Goal: Information Seeking & Learning: Learn about a topic

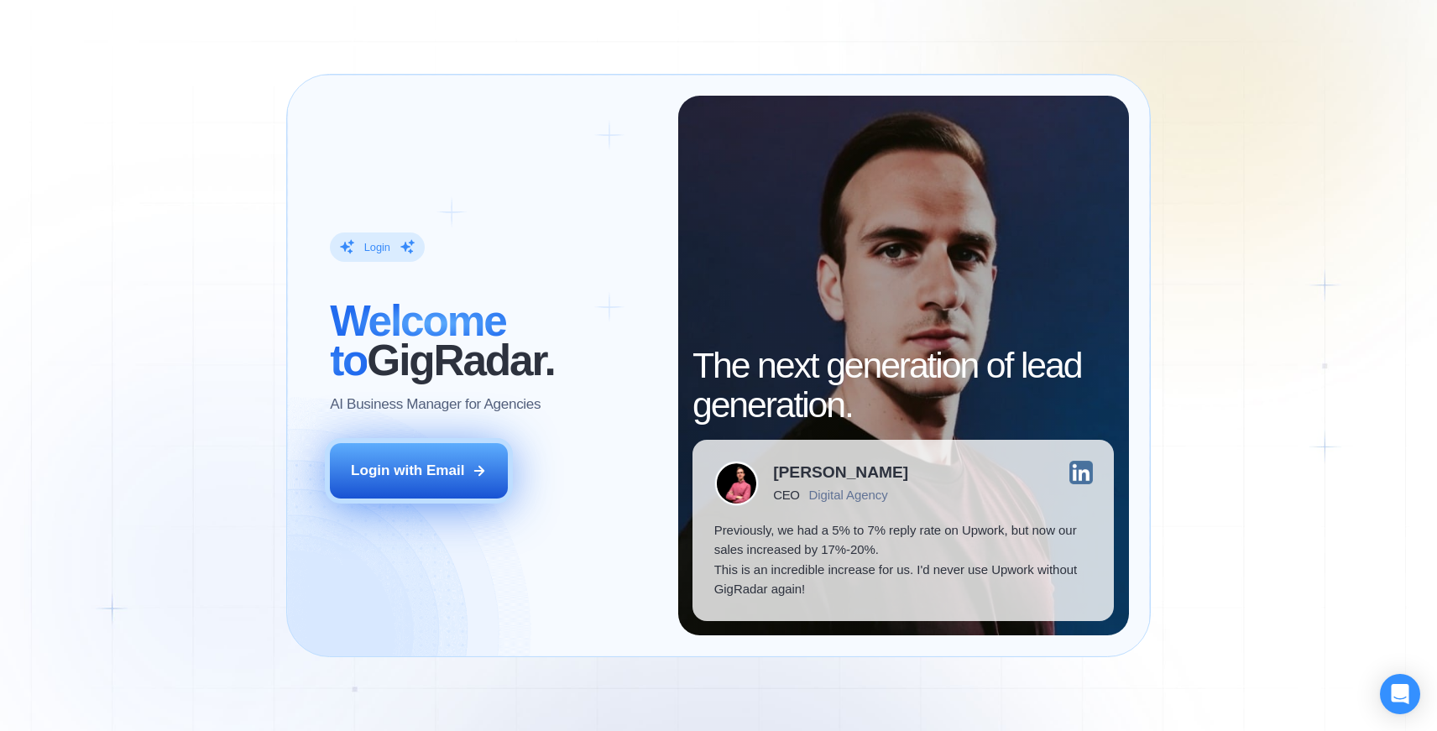
click at [436, 470] on div "Login with Email" at bounding box center [407, 471] width 113 height 20
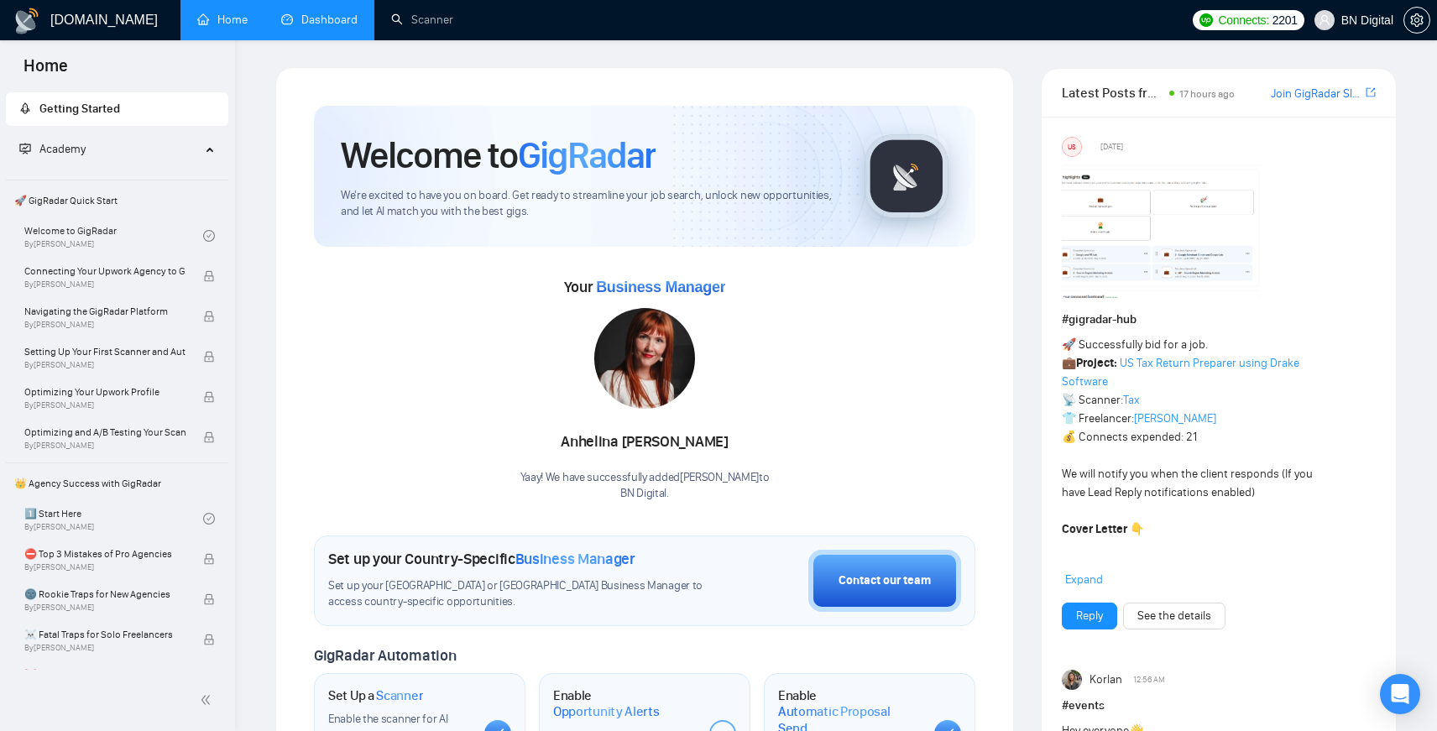
click at [318, 22] on link "Dashboard" at bounding box center [319, 20] width 76 height 14
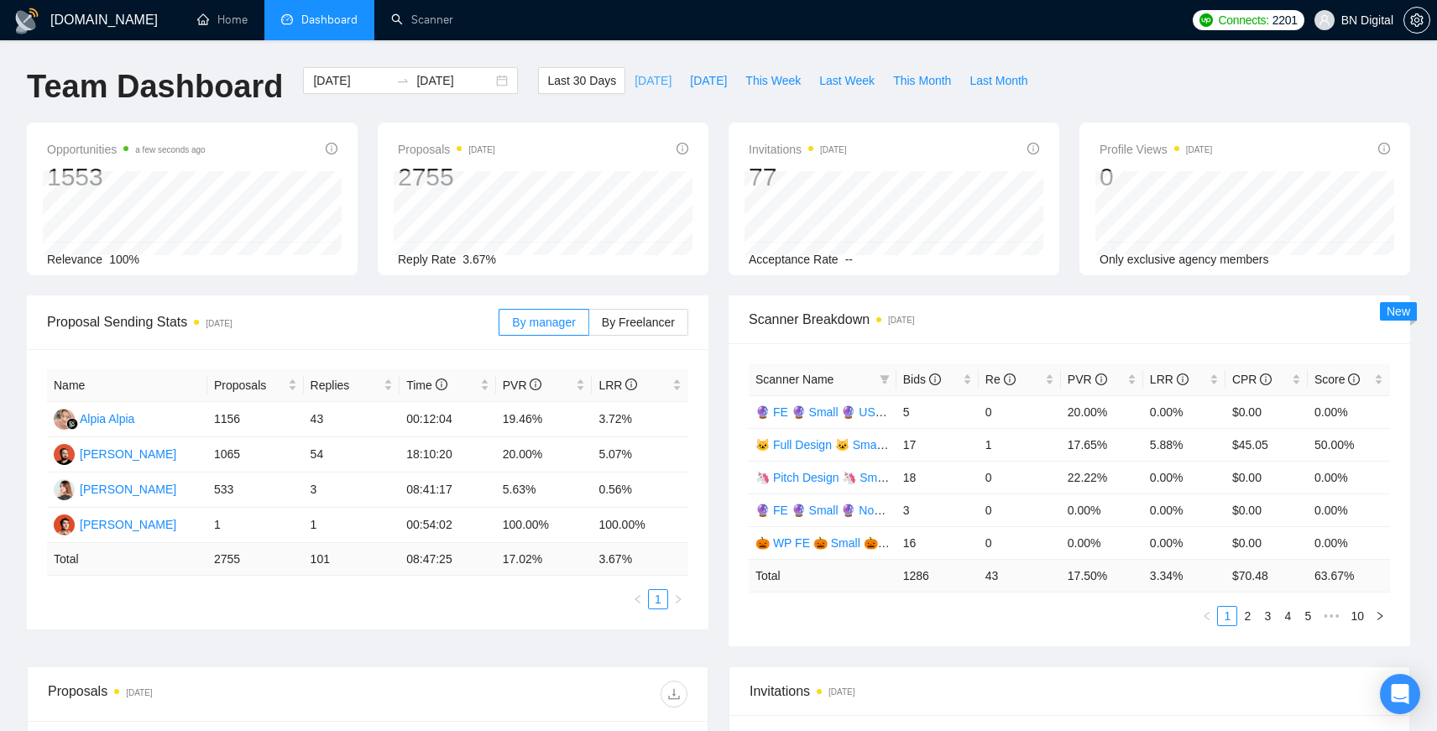
click at [646, 85] on span "[DATE]" at bounding box center [652, 80] width 37 height 18
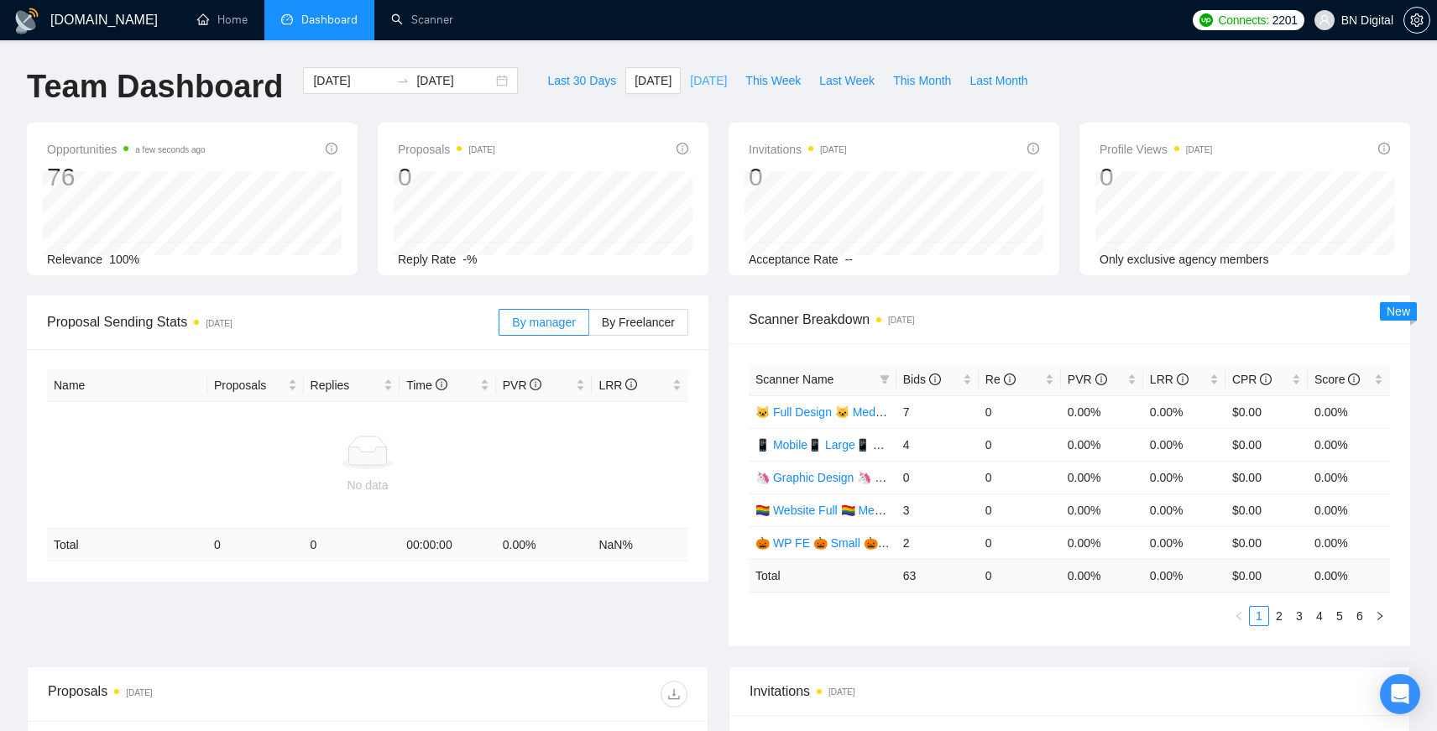
click at [699, 81] on span "[DATE]" at bounding box center [708, 80] width 37 height 18
type input "[DATE]"
click at [759, 77] on span "This Week" at bounding box center [772, 80] width 55 height 18
type input "[DATE]"
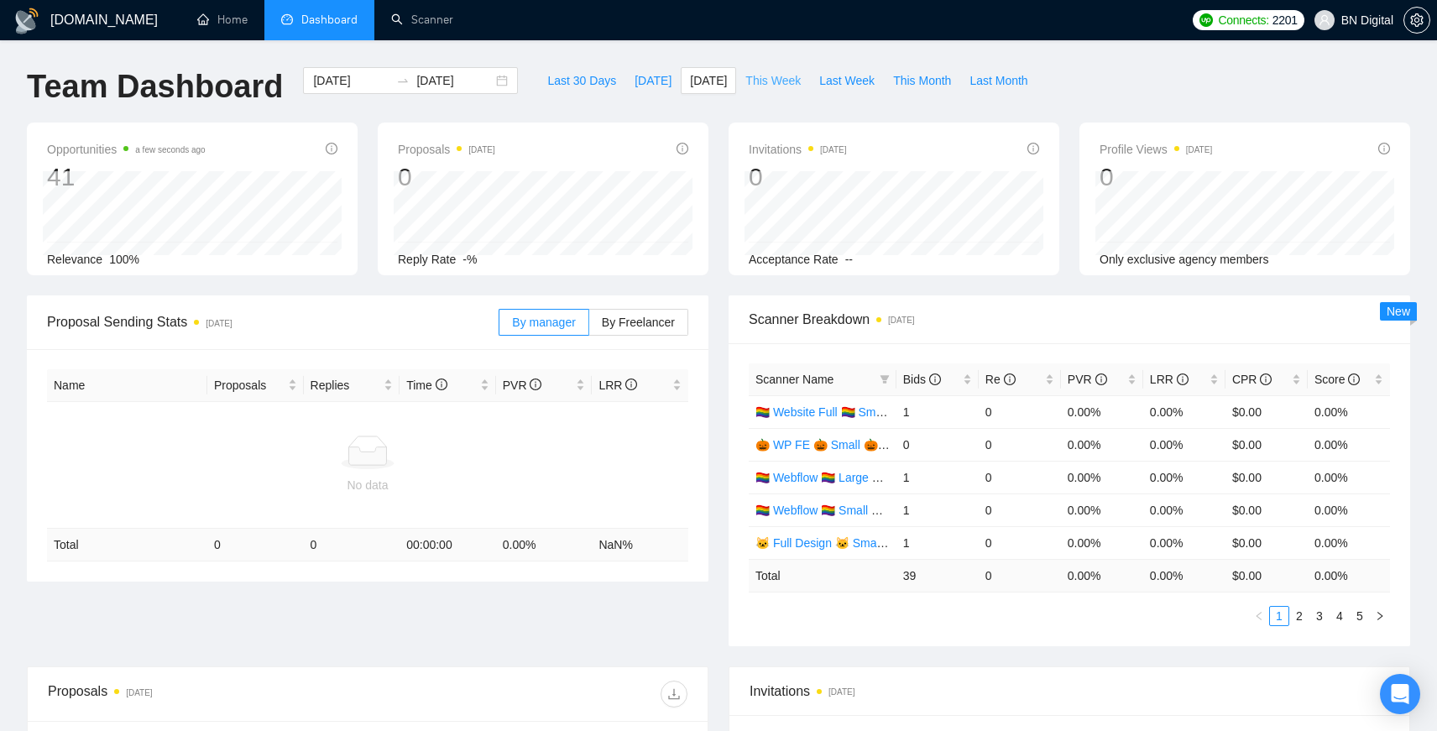
type input "[DATE]"
click at [1001, 77] on span "Last Month" at bounding box center [998, 80] width 58 height 18
type input "[DATE]"
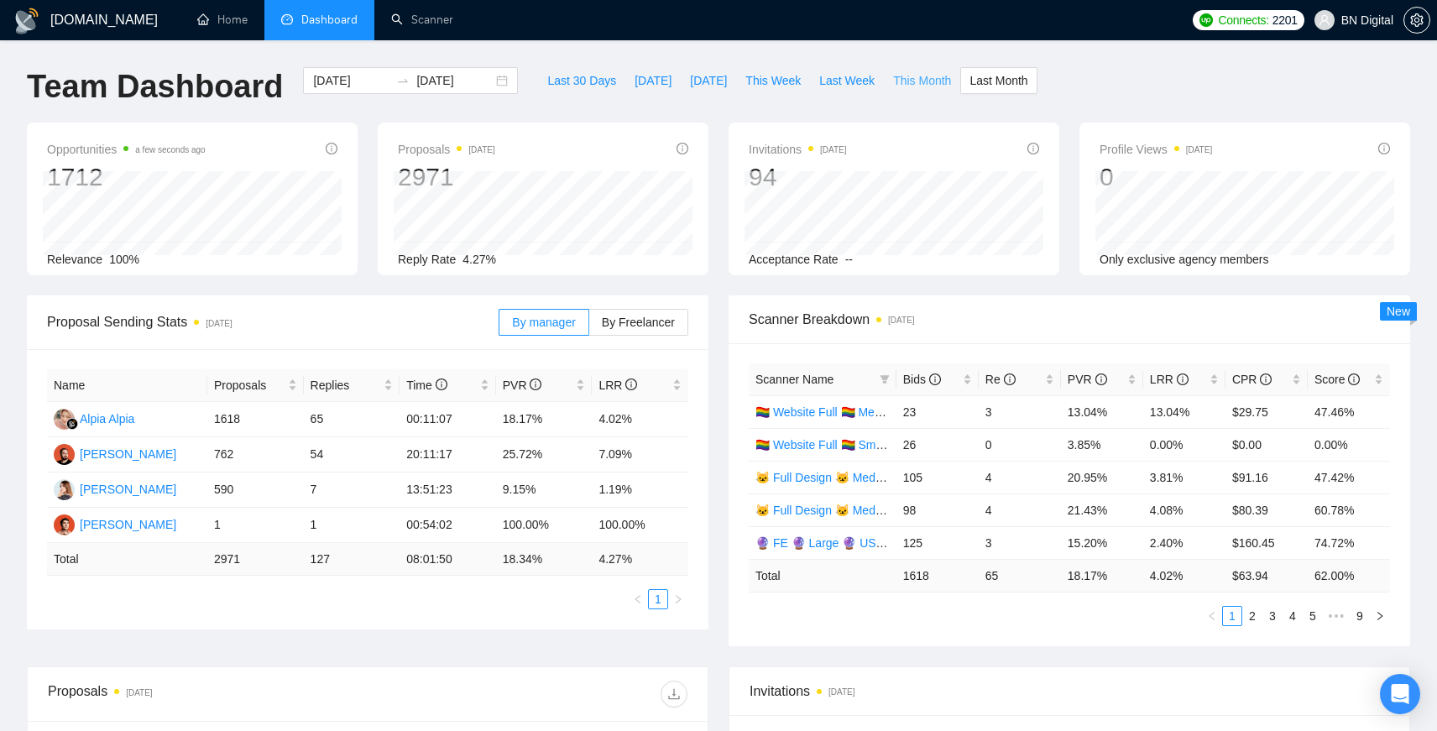
click at [936, 82] on span "This Month" at bounding box center [922, 80] width 58 height 18
type input "[DATE]"
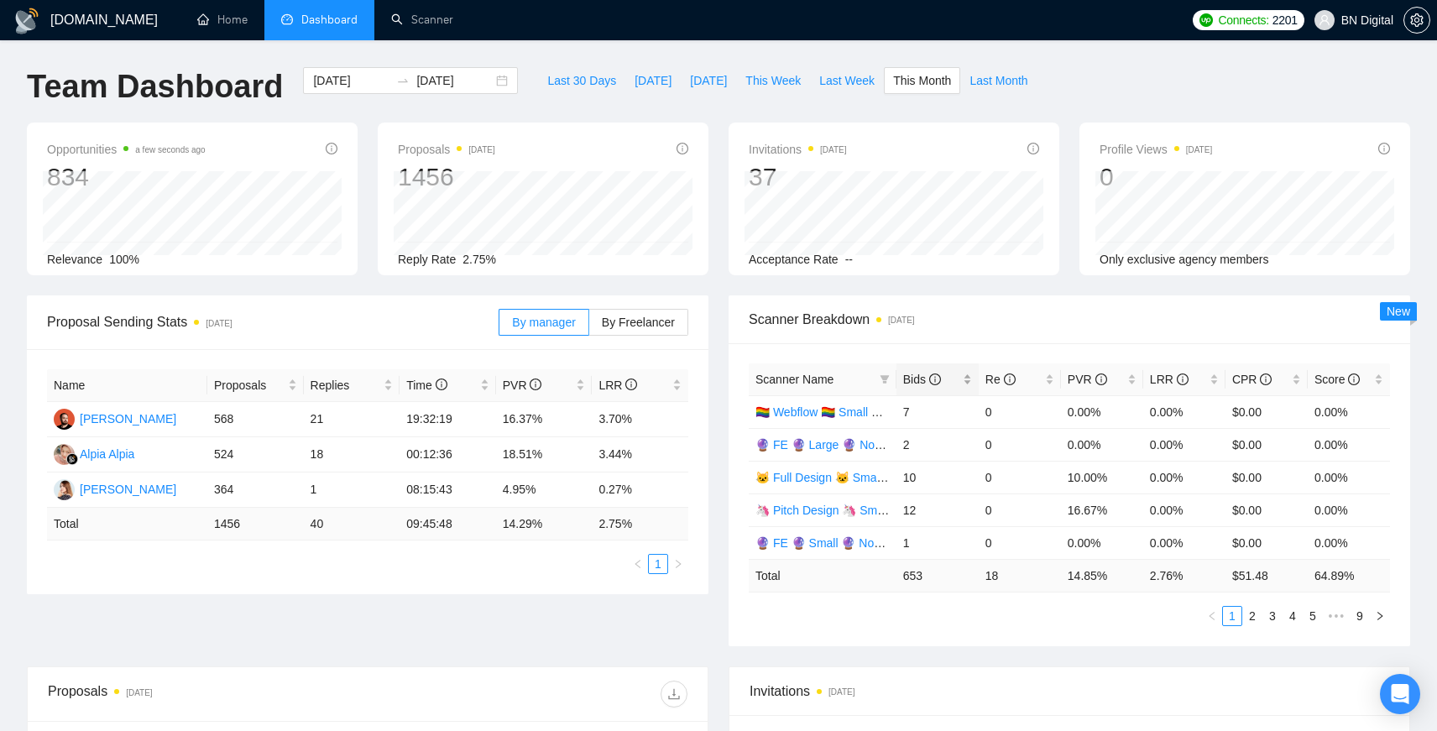
click at [923, 378] on span "Bids" at bounding box center [922, 379] width 38 height 13
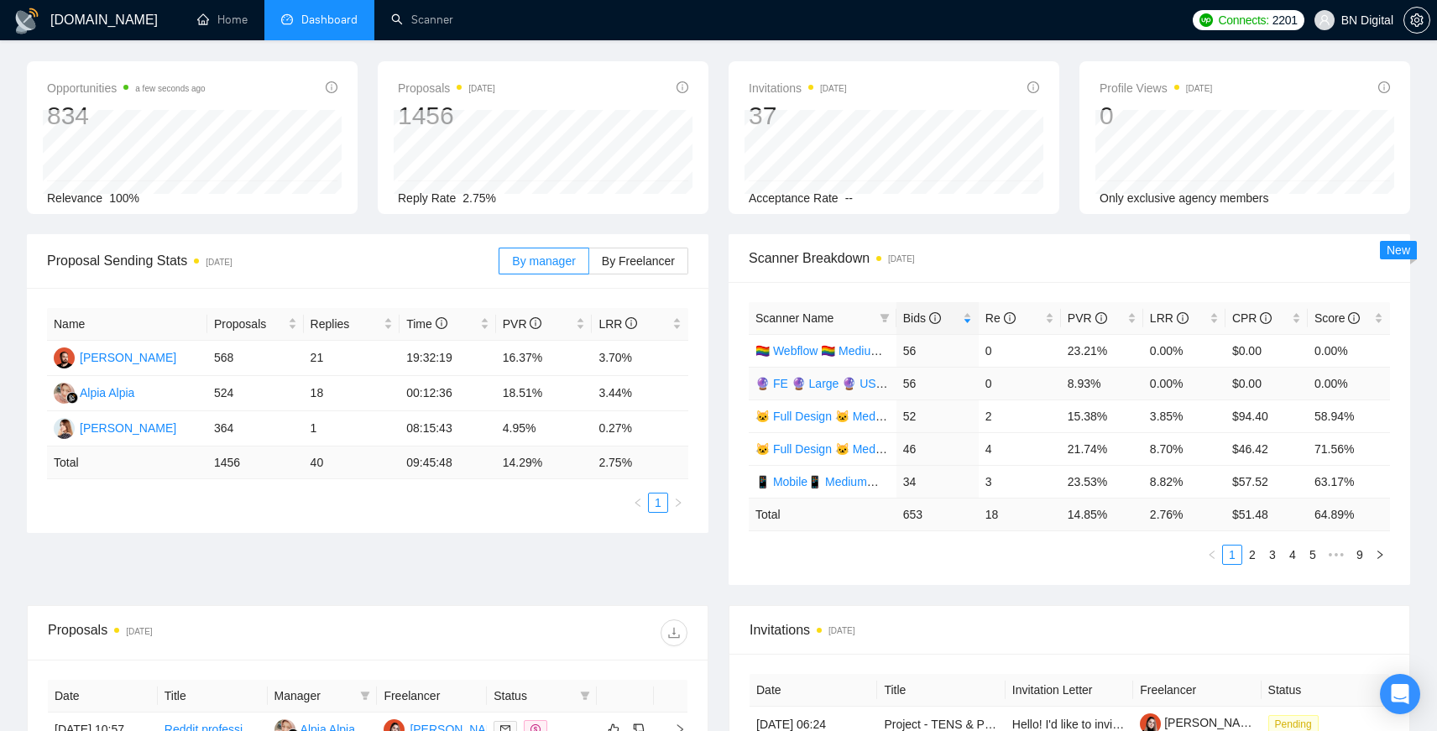
scroll to position [98, 0]
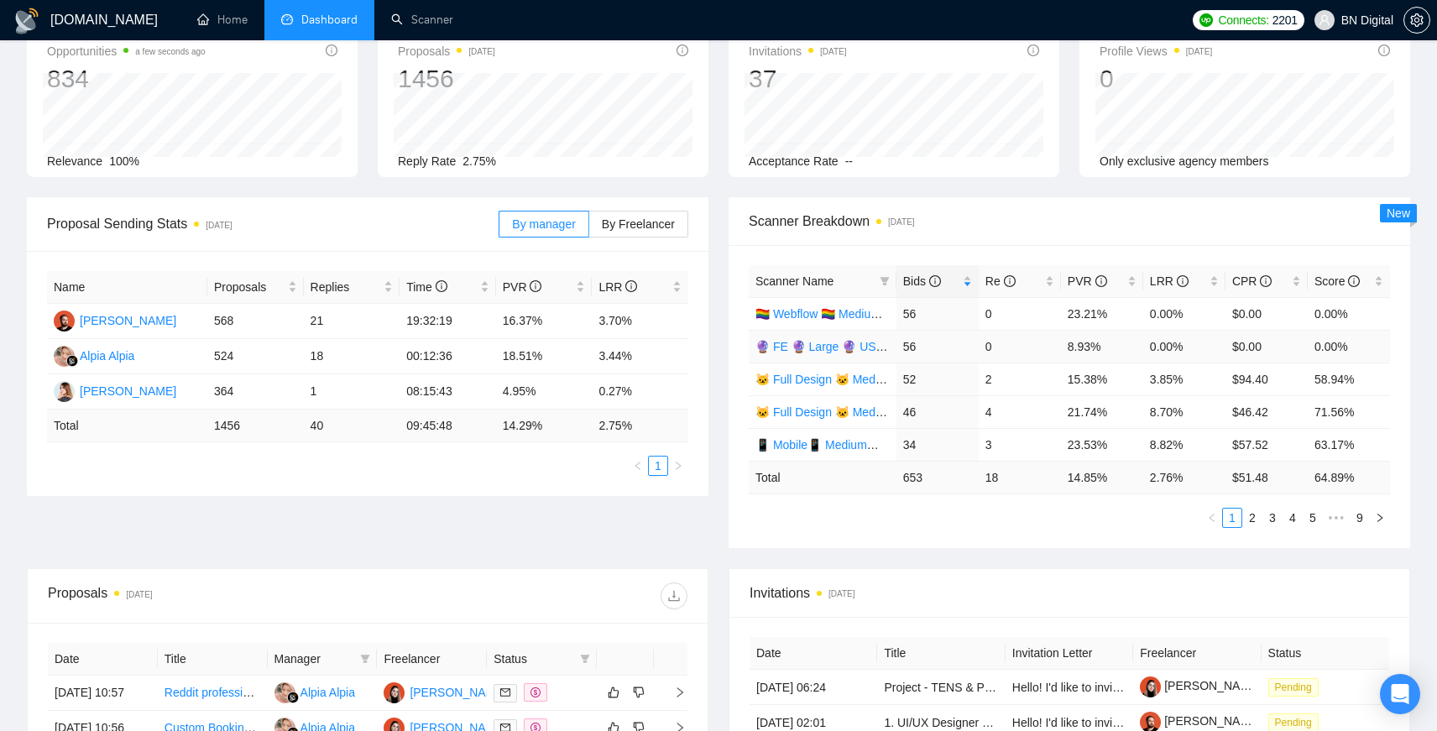
click at [812, 343] on link "🔮 FE 🔮 Large 🔮 US Only" at bounding box center [829, 346] width 148 height 13
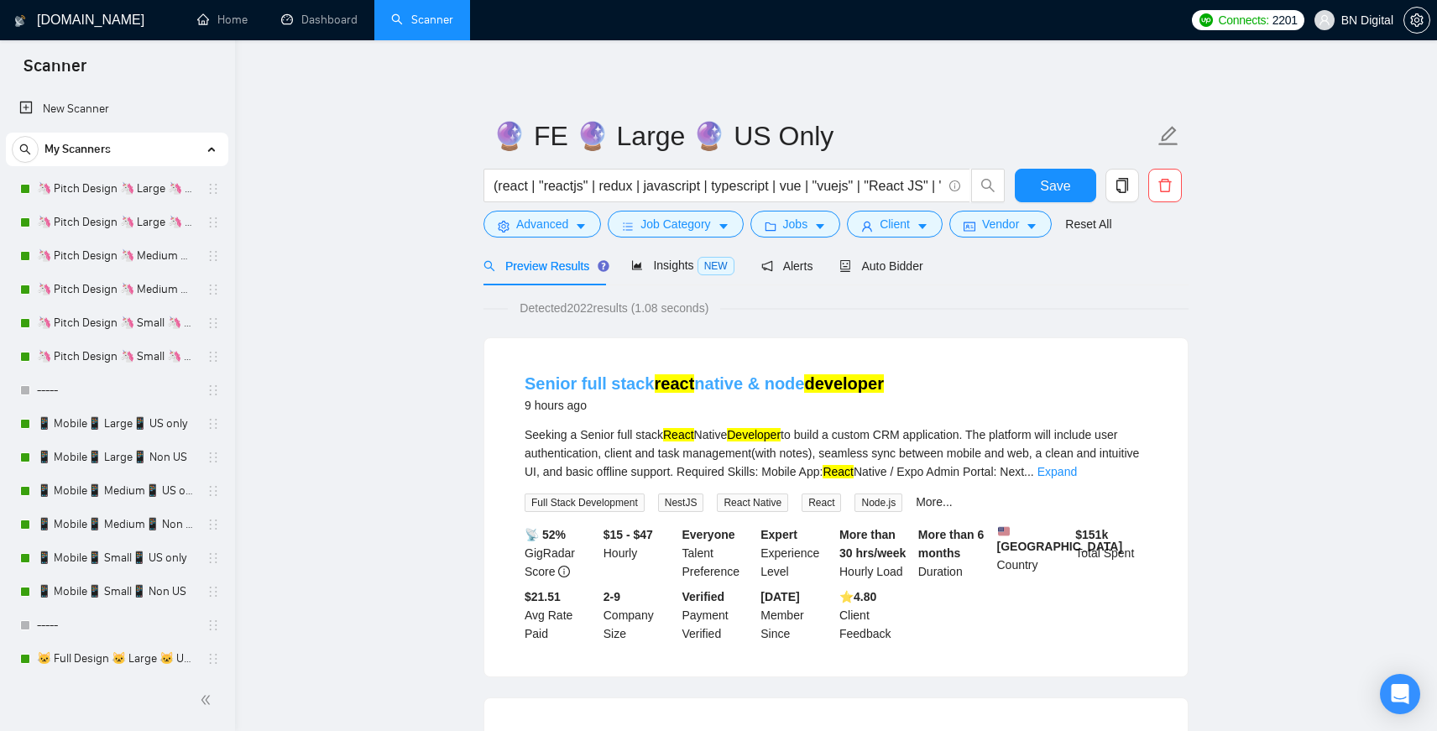
click at [801, 383] on link "Senior full stack react native & node developer" at bounding box center [703, 383] width 359 height 18
